Goal: Check status: Check status

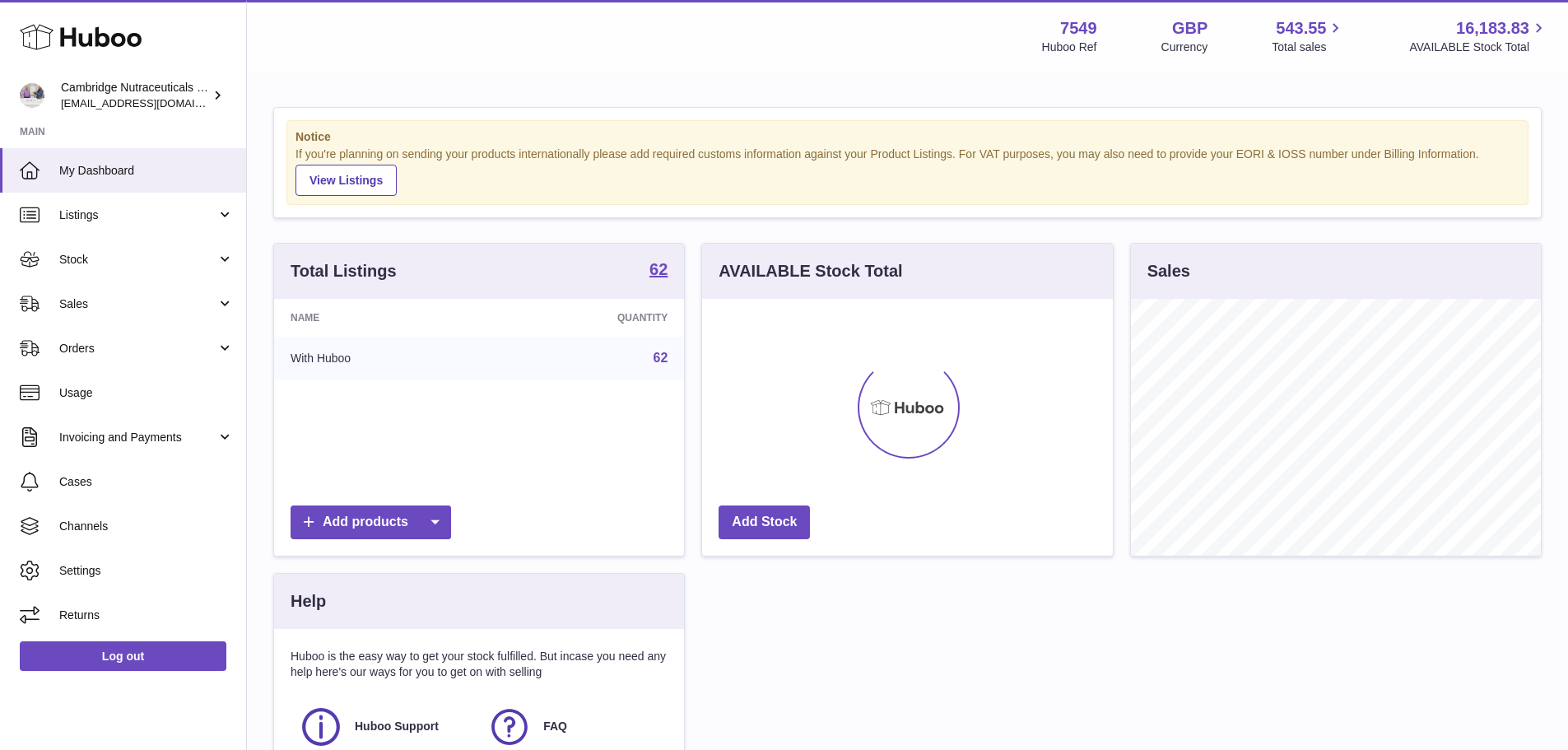
scroll to position [257, 411]
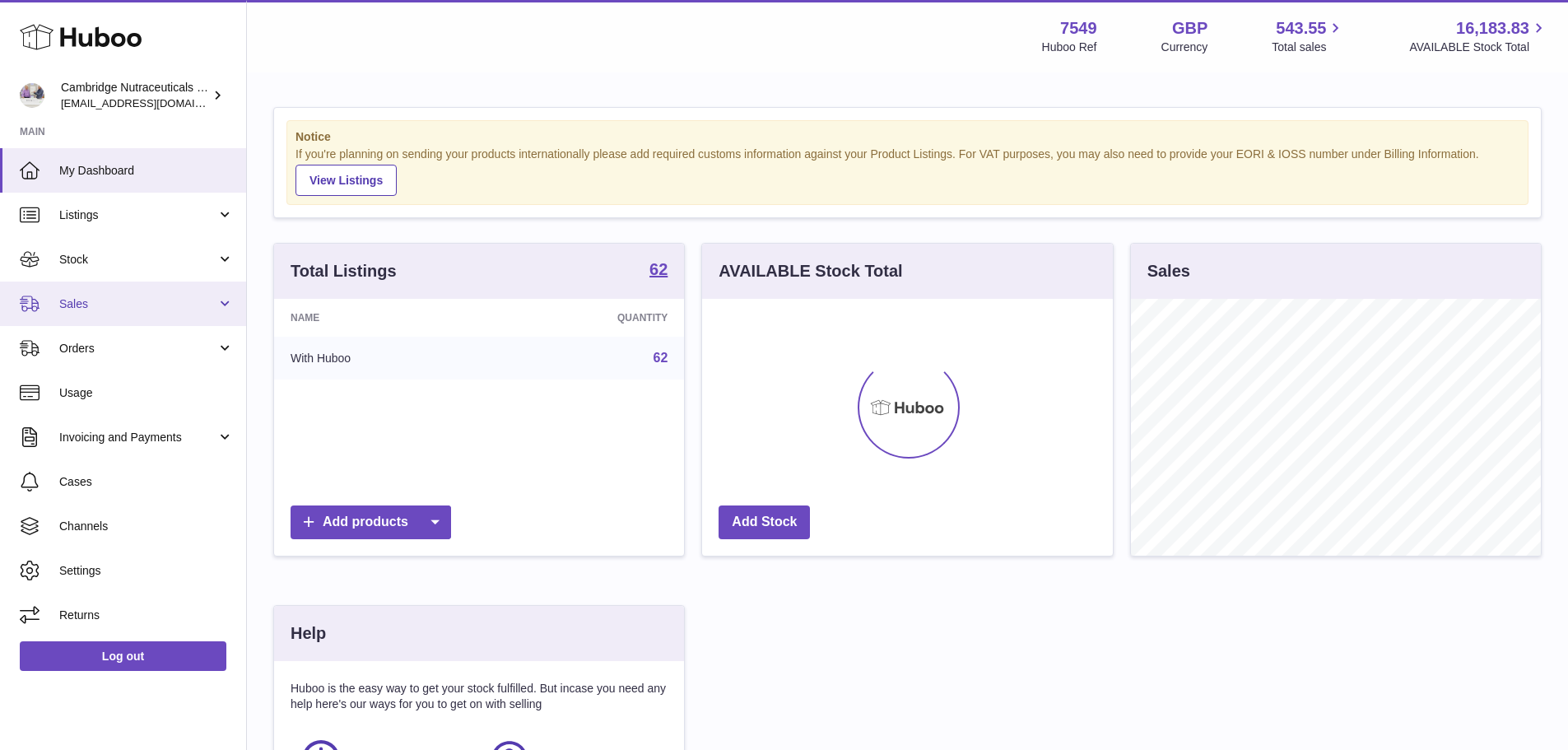
click at [92, 301] on span "Sales" at bounding box center [137, 304] width 157 height 16
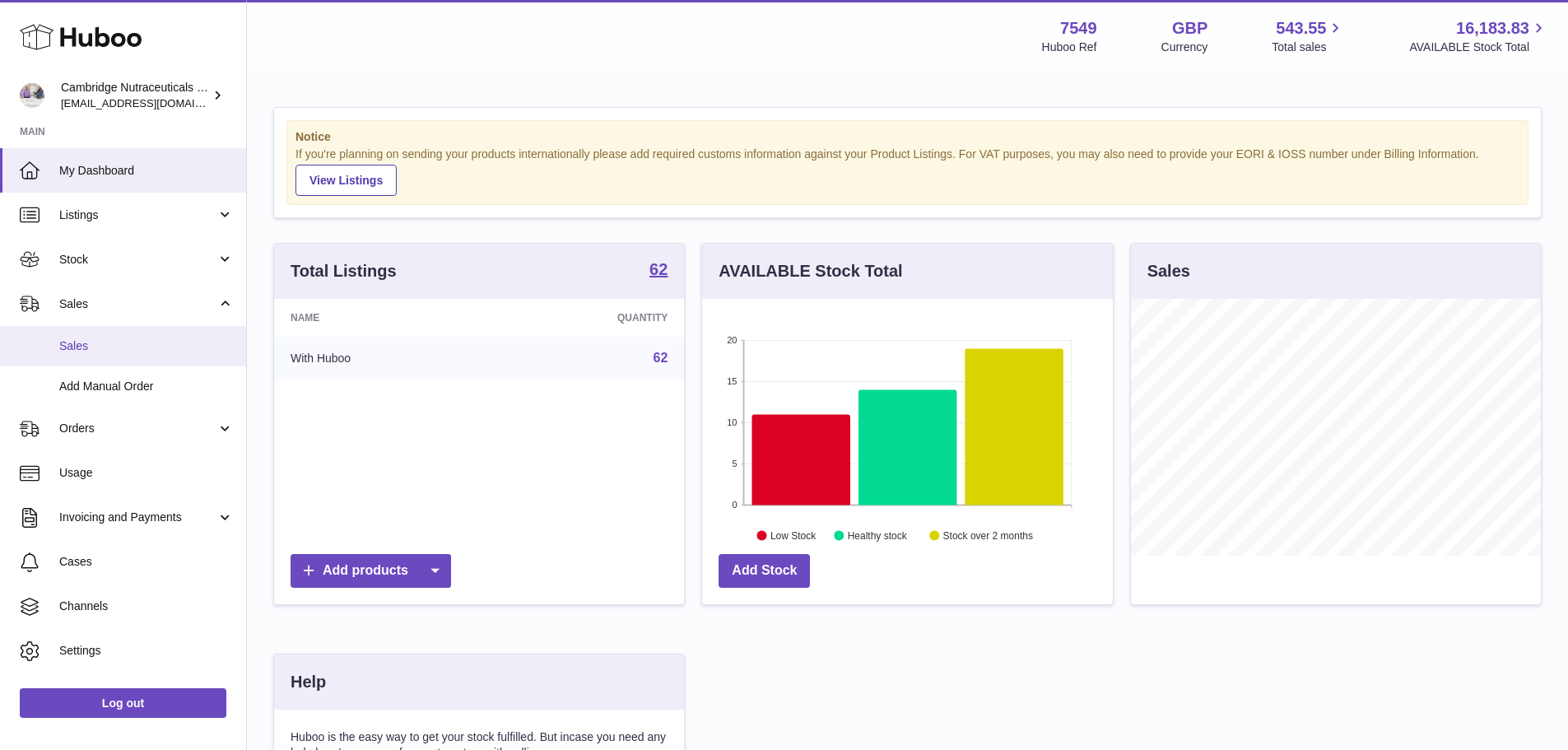
click at [95, 340] on span "Sales" at bounding box center [146, 345] width 175 height 16
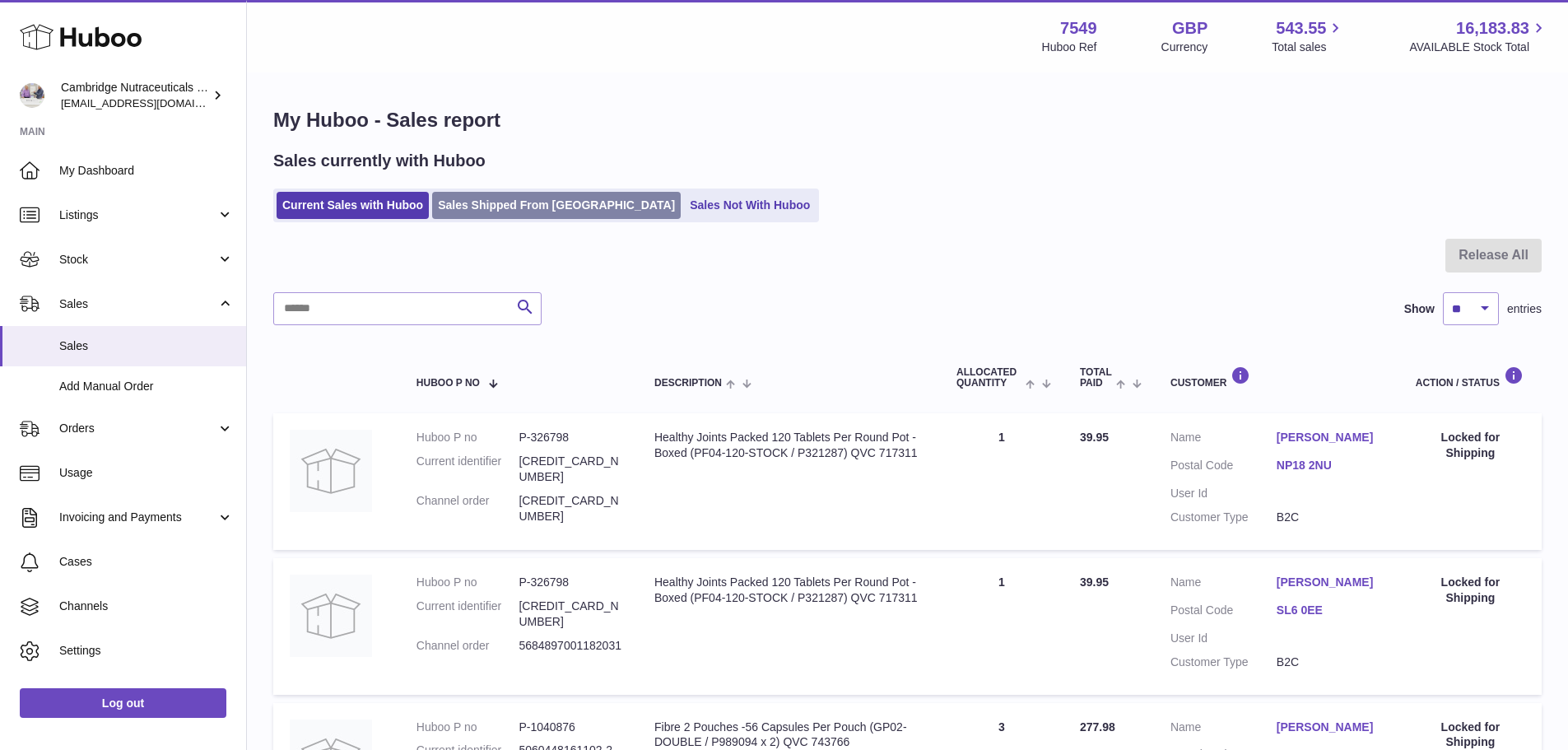
click at [552, 210] on link "Sales Shipped From [GEOGRAPHIC_DATA]" at bounding box center [556, 205] width 249 height 27
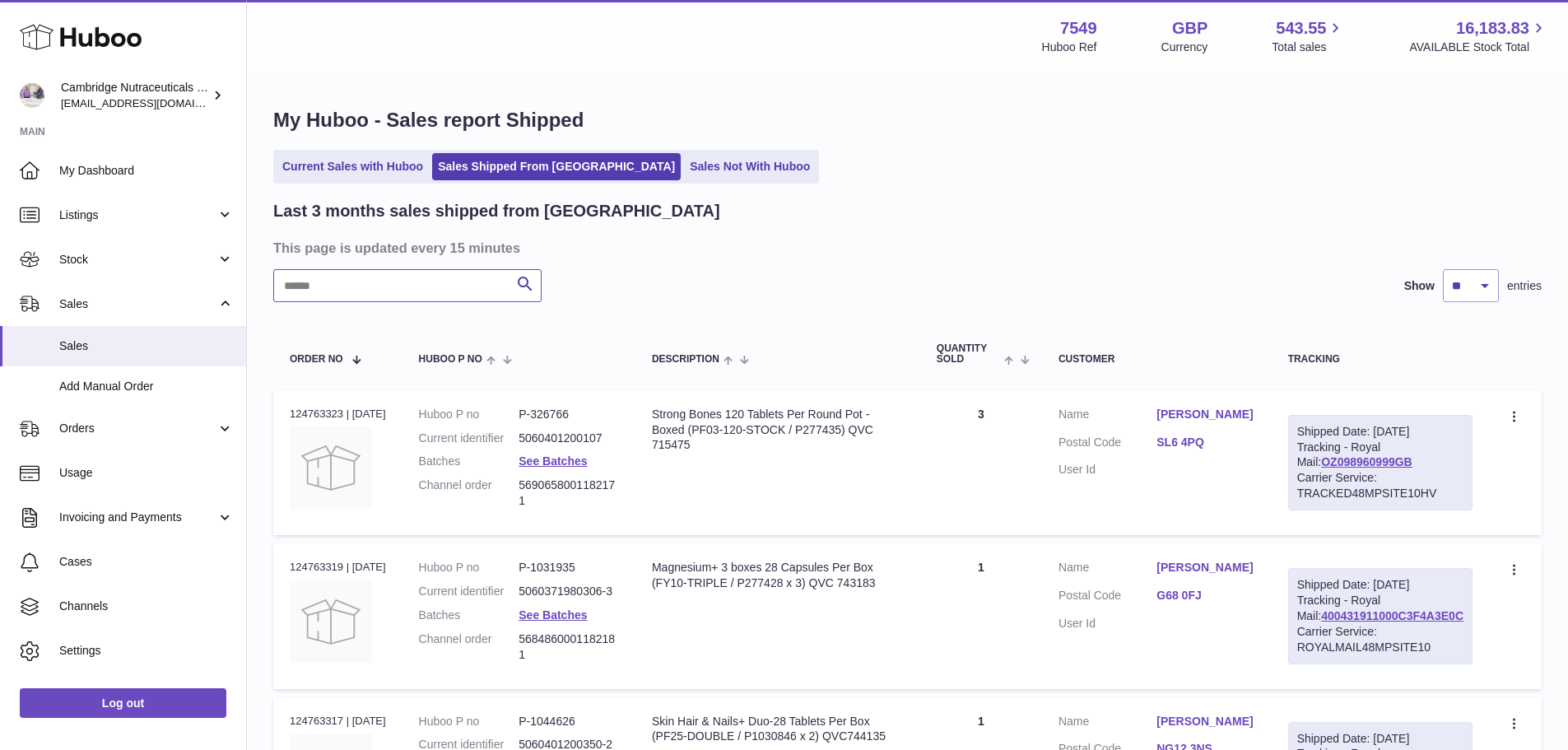
click at [397, 283] on input "text" at bounding box center [407, 285] width 269 height 33
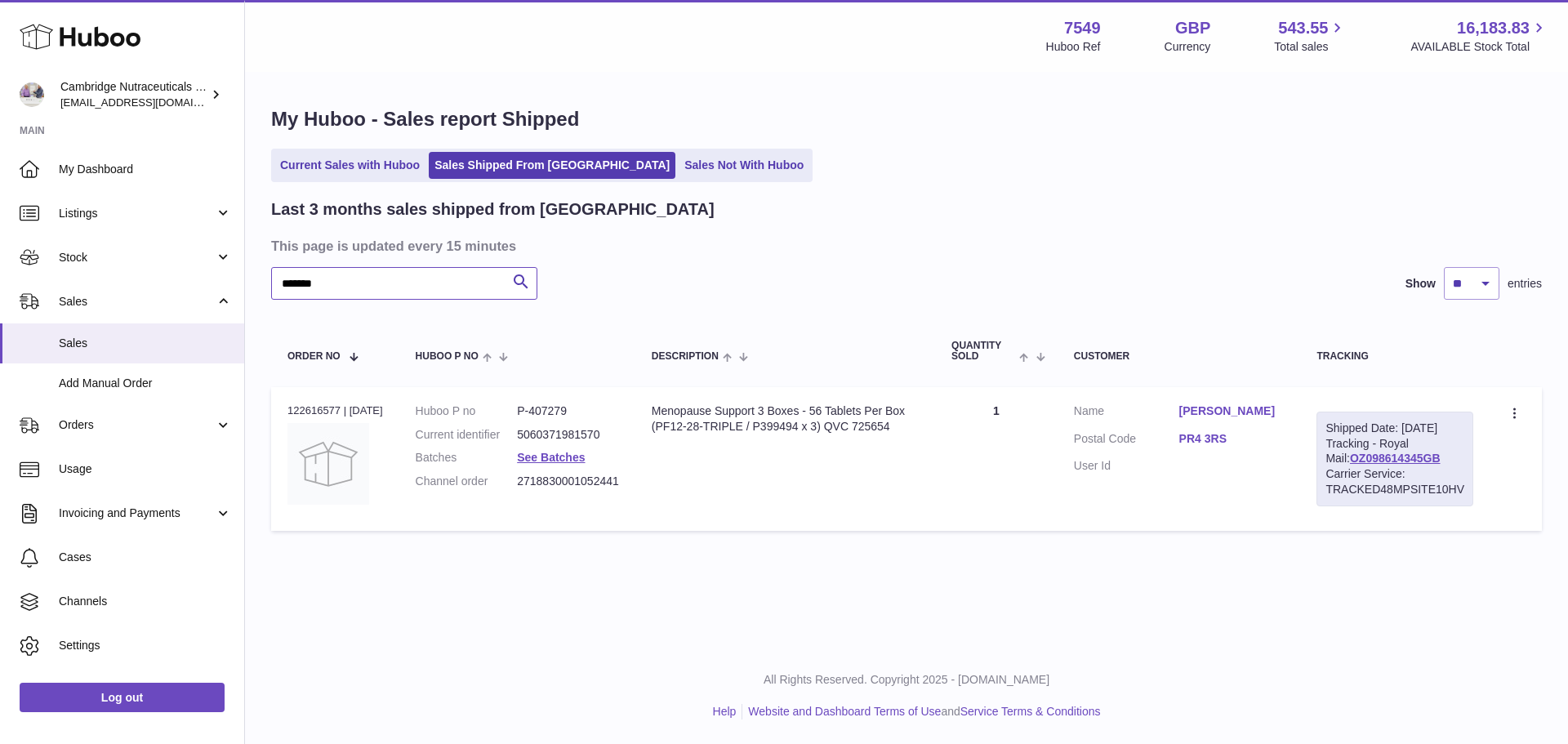
type input "*******"
click at [325, 413] on div "Order no 122616577 | [DATE]" at bounding box center [335, 411] width 96 height 15
copy div "122616577"
